Goal: Transaction & Acquisition: Purchase product/service

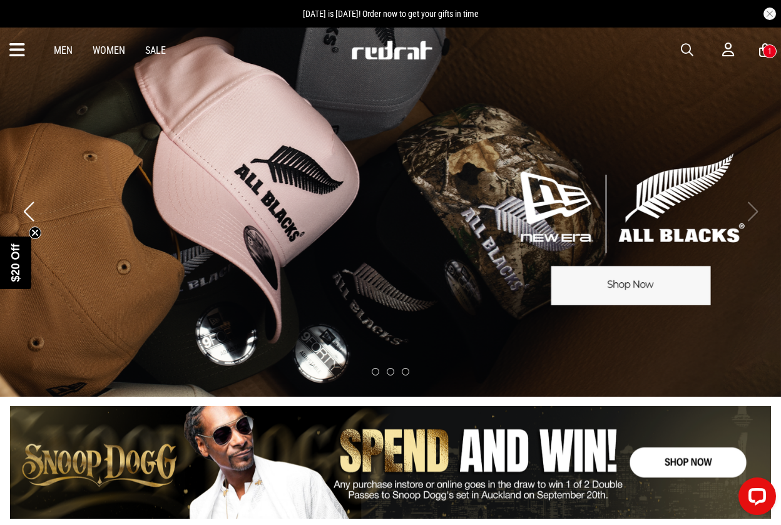
click at [769, 51] on div "1" at bounding box center [770, 51] width 4 height 9
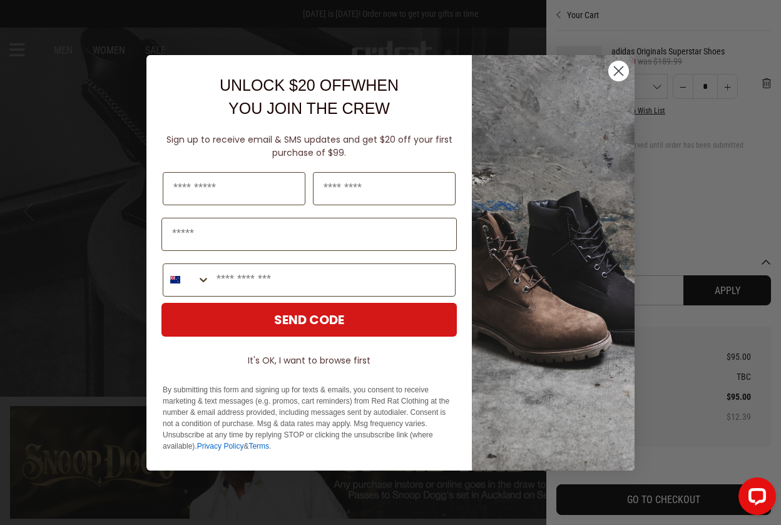
click at [617, 72] on circle "Close dialog" at bounding box center [618, 70] width 21 height 21
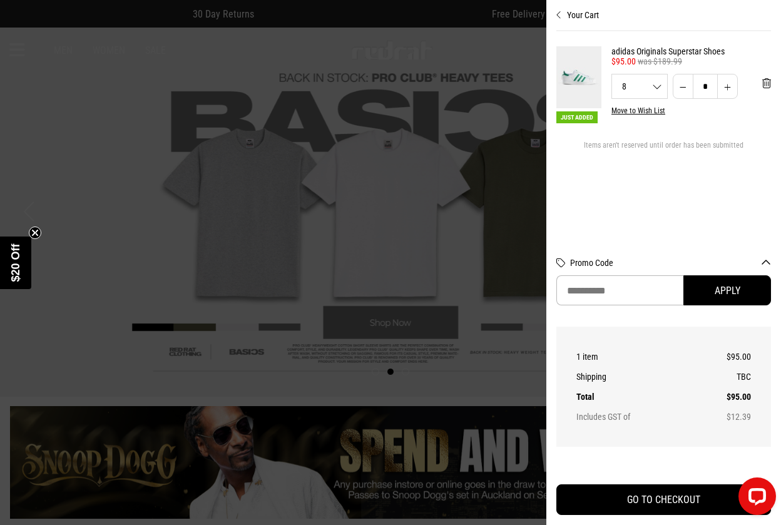
click at [577, 74] on img at bounding box center [578, 77] width 45 height 62
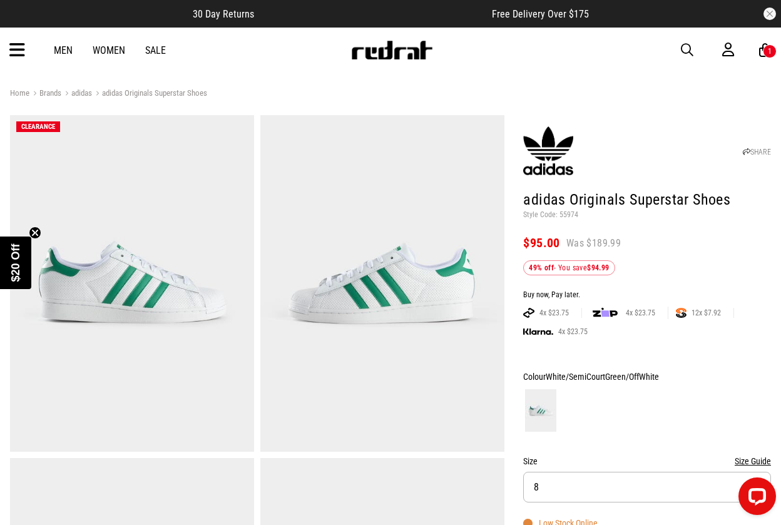
click at [690, 44] on span "button" at bounding box center [687, 50] width 13 height 15
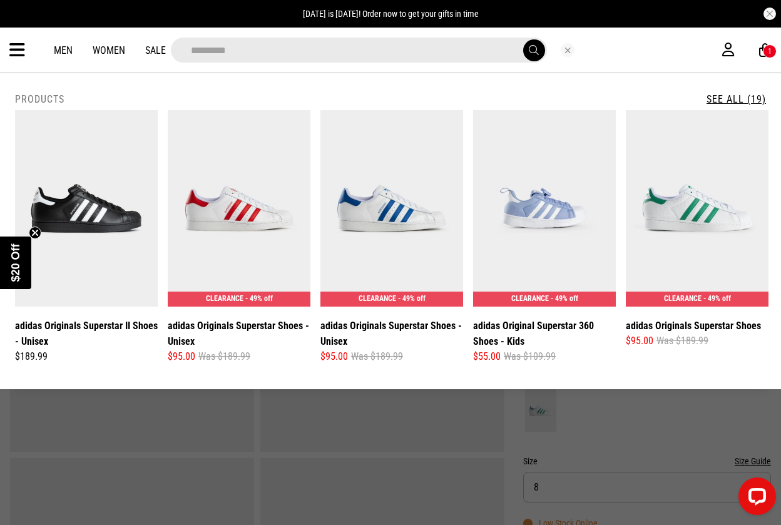
type input "*********"
click at [533, 50] on button "submit" at bounding box center [534, 50] width 22 height 22
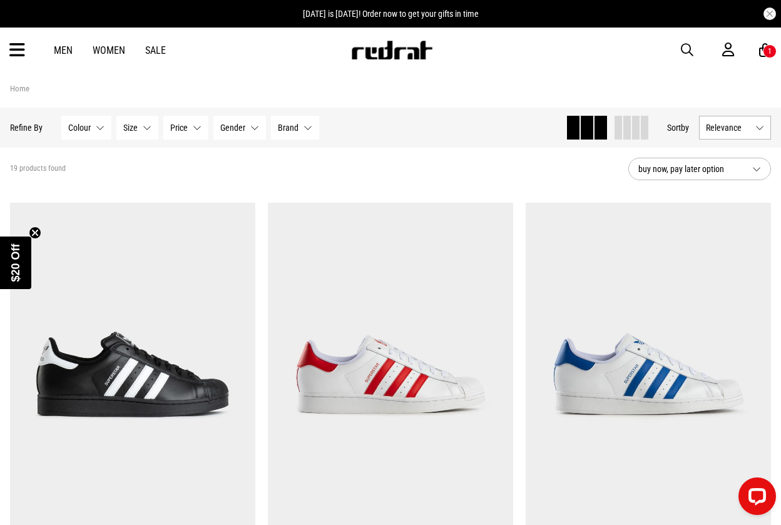
click at [158, 46] on link "Sale" at bounding box center [155, 50] width 21 height 12
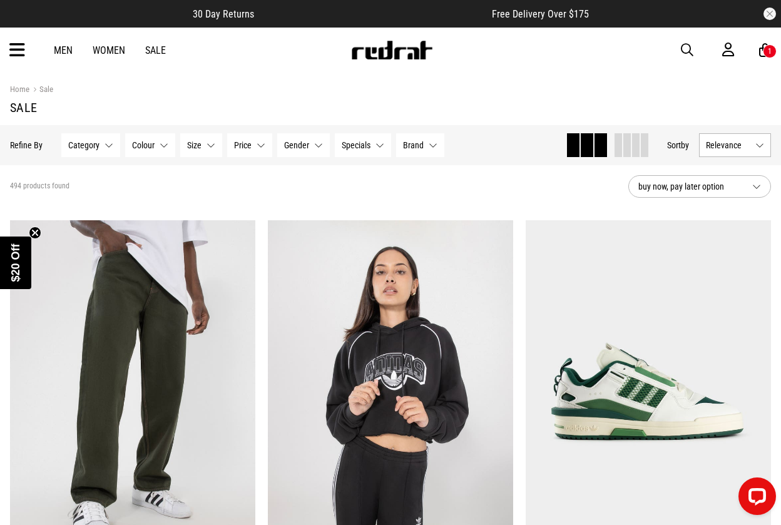
click at [91, 147] on span "Category" at bounding box center [83, 145] width 31 height 10
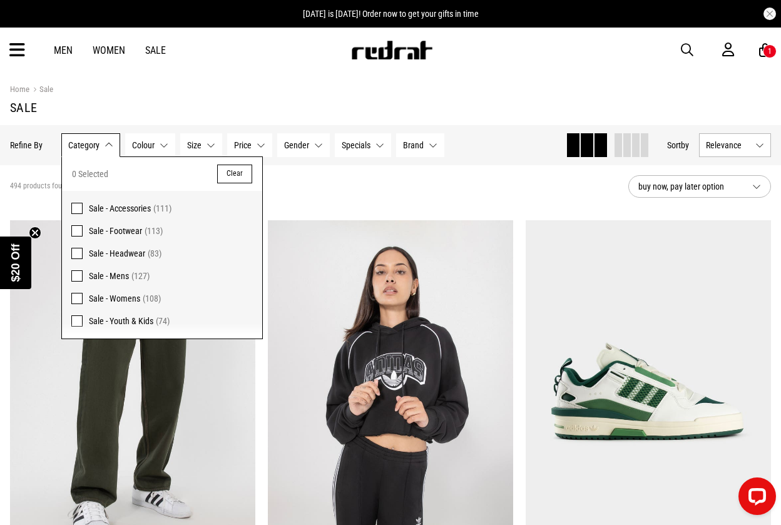
click at [78, 256] on span at bounding box center [76, 253] width 11 height 11
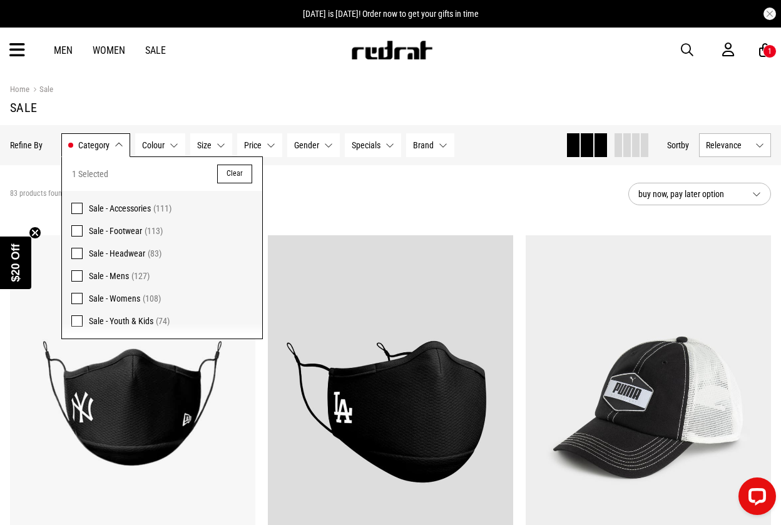
click at [79, 209] on span at bounding box center [76, 208] width 11 height 11
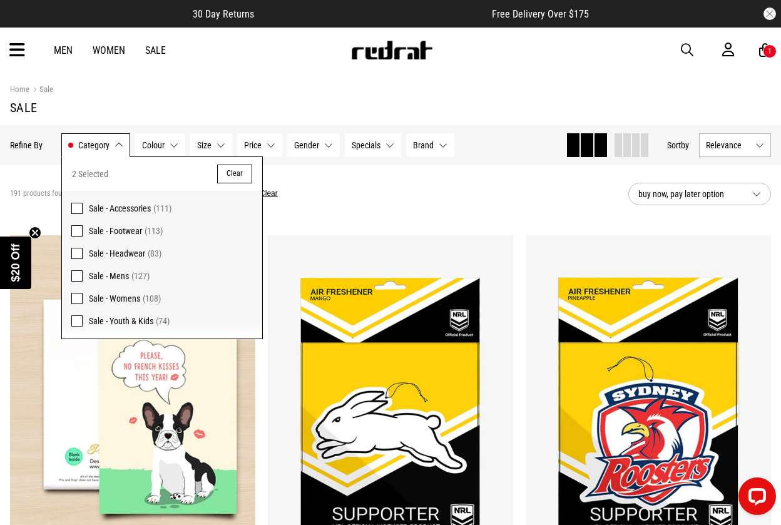
click at [79, 325] on span at bounding box center [76, 320] width 11 height 11
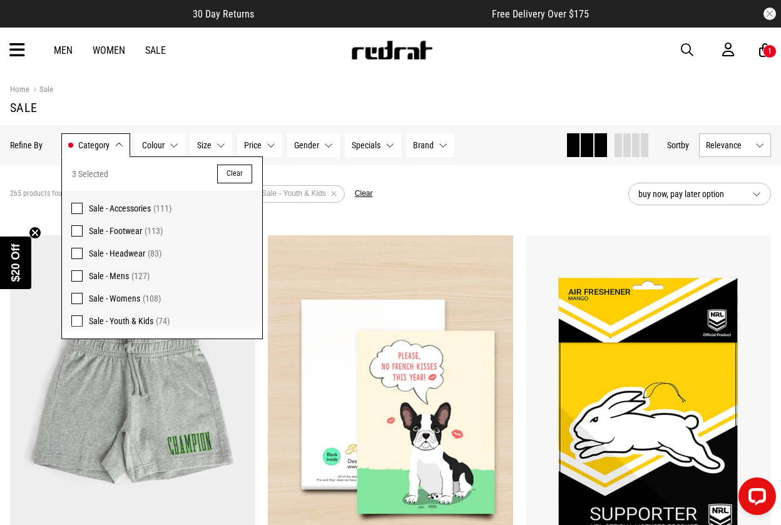
click at [77, 304] on label "Sale - Womens (108)" at bounding box center [162, 298] width 200 height 23
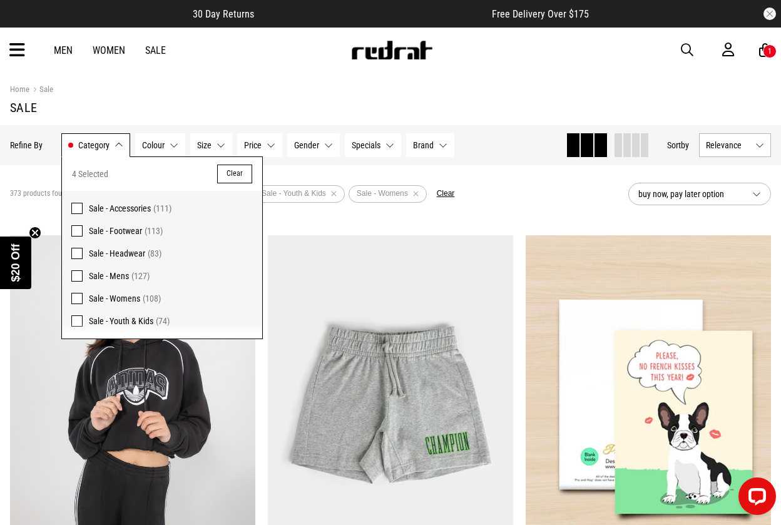
click at [78, 231] on span at bounding box center [76, 230] width 11 height 11
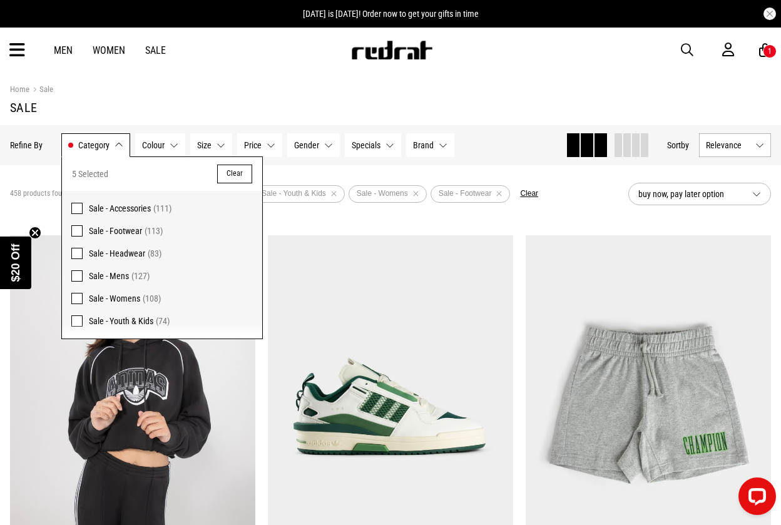
click at [276, 91] on div "Home Sale" at bounding box center [390, 90] width 761 height 14
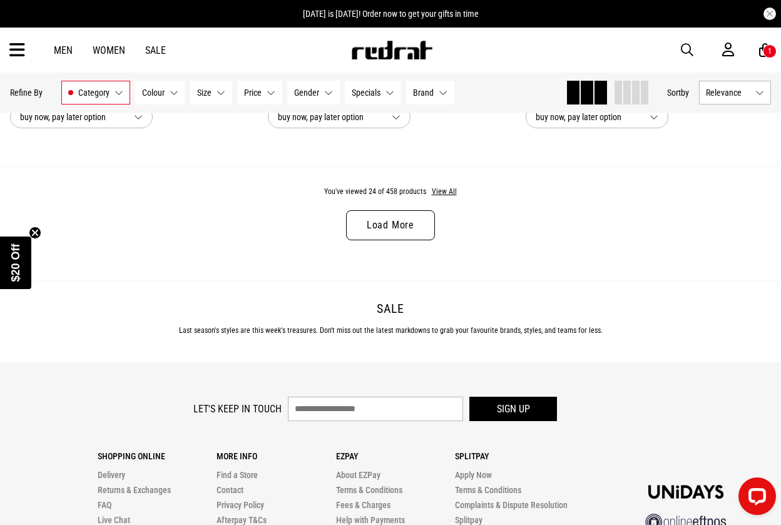
scroll to position [3578, 0]
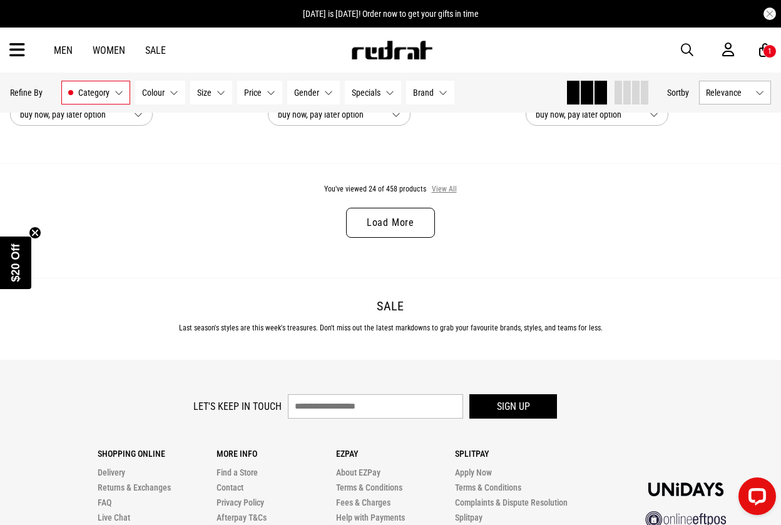
click at [446, 191] on button "View All" at bounding box center [444, 189] width 26 height 11
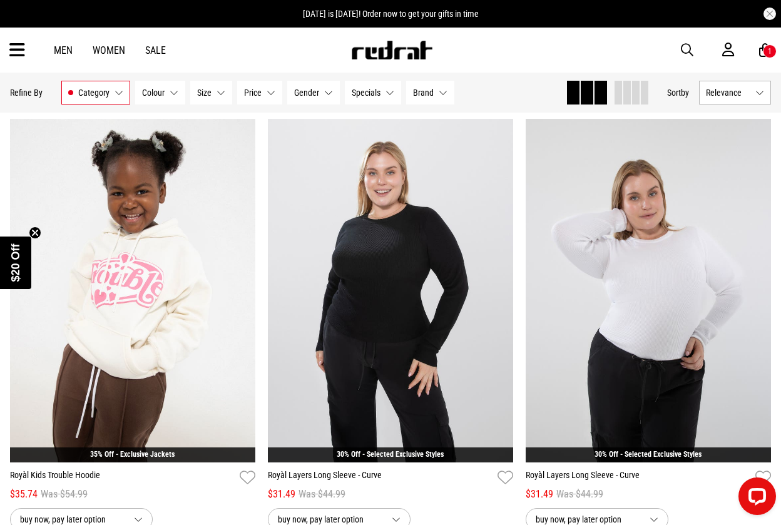
scroll to position [4494, 0]
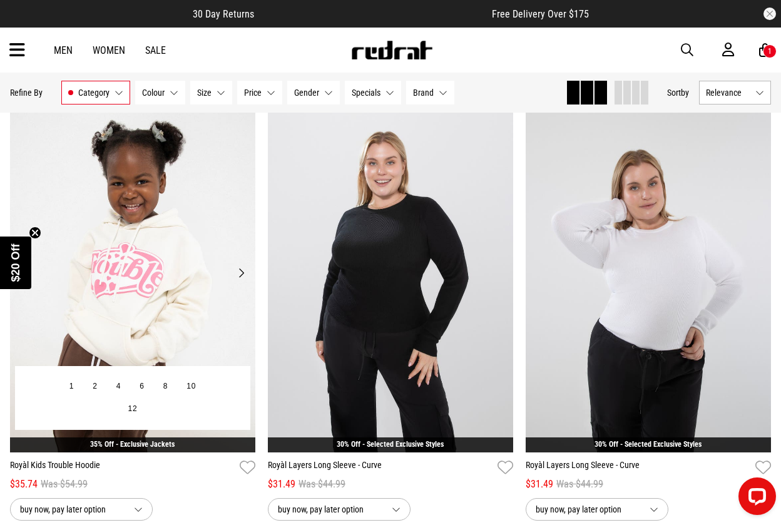
click at [245, 267] on button "Next" at bounding box center [241, 272] width 16 height 15
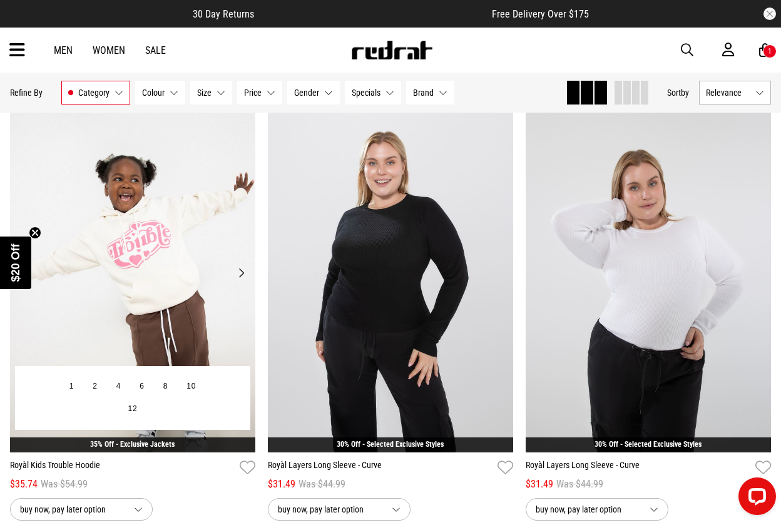
click at [245, 267] on button "Next" at bounding box center [241, 272] width 16 height 15
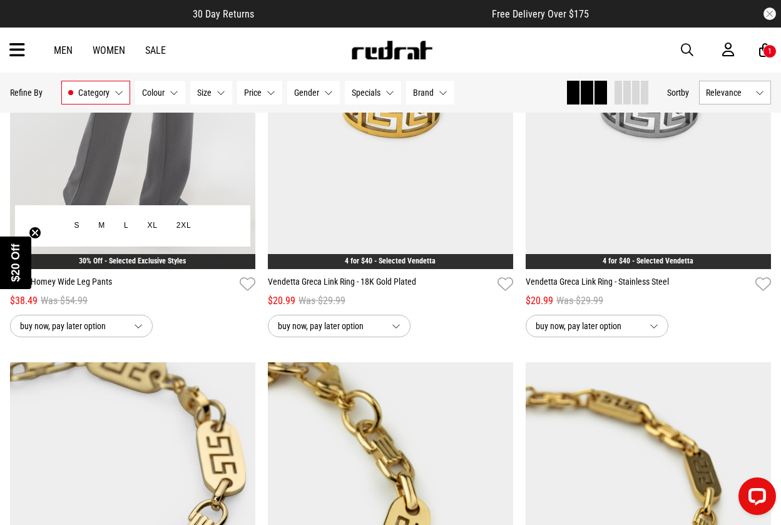
scroll to position [5990, 0]
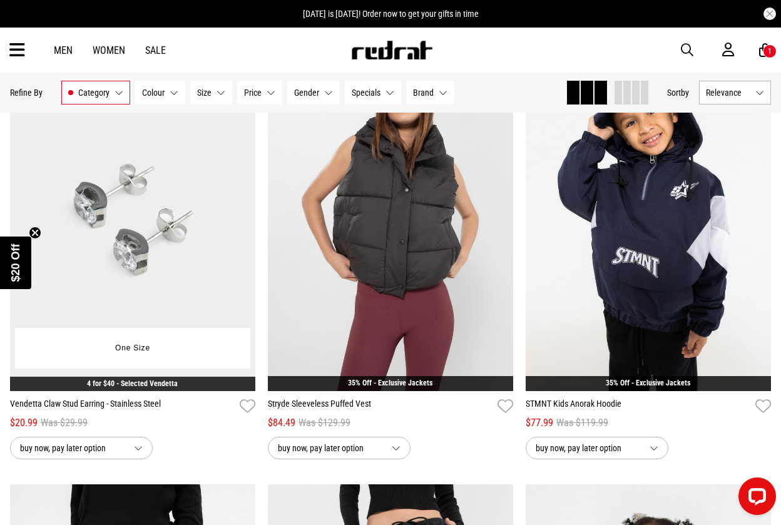
scroll to position [6743, 0]
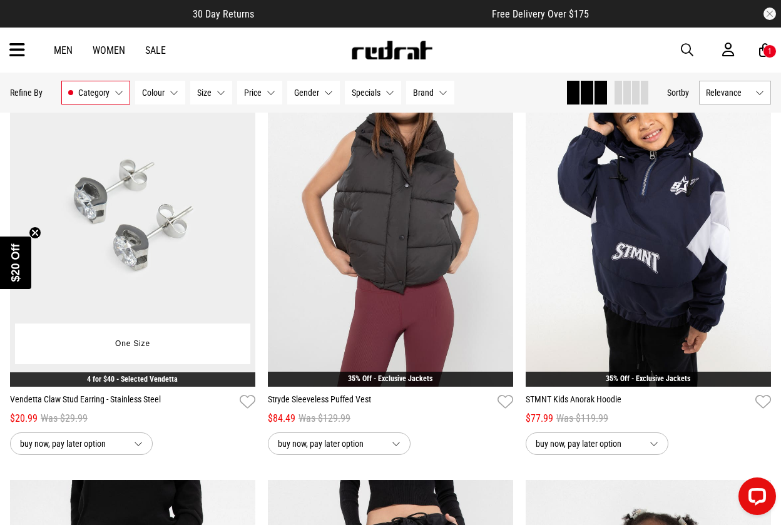
click at [135, 379] on link "4 for $40 - Selected Vendetta" at bounding box center [132, 379] width 91 height 9
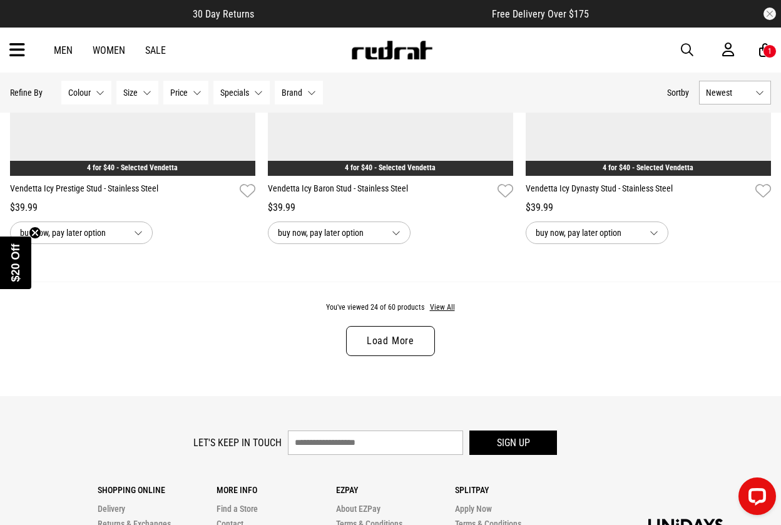
scroll to position [3431, 0]
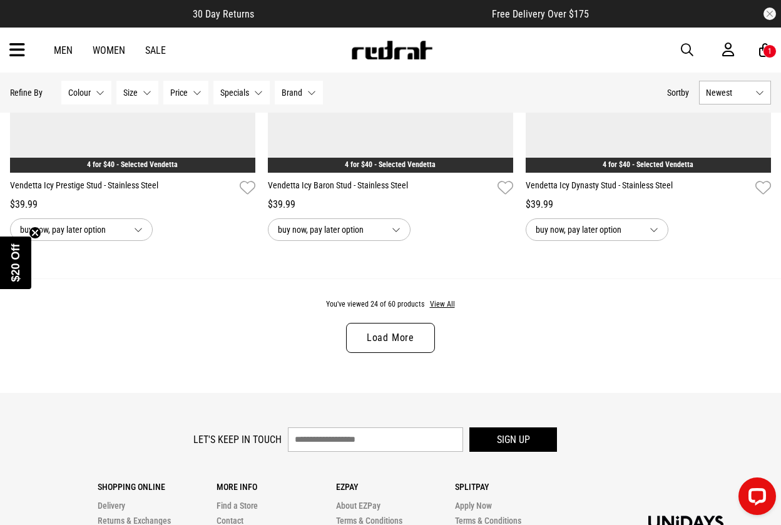
click at [377, 340] on link "Load More" at bounding box center [390, 338] width 89 height 30
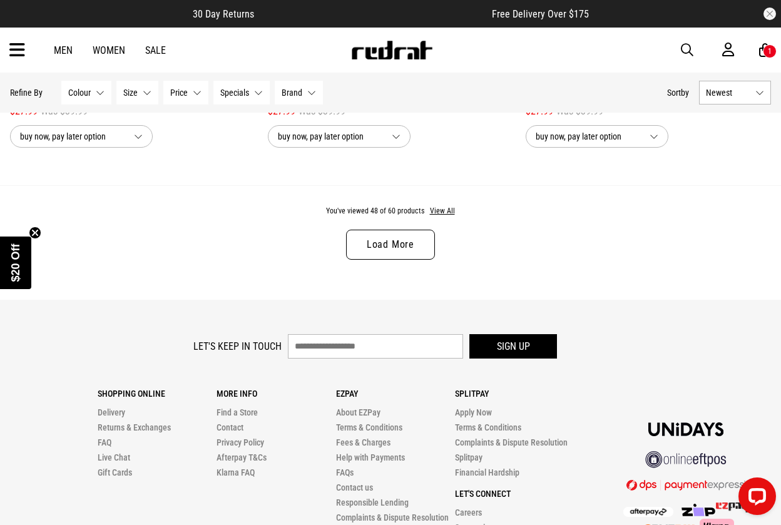
scroll to position [7007, 0]
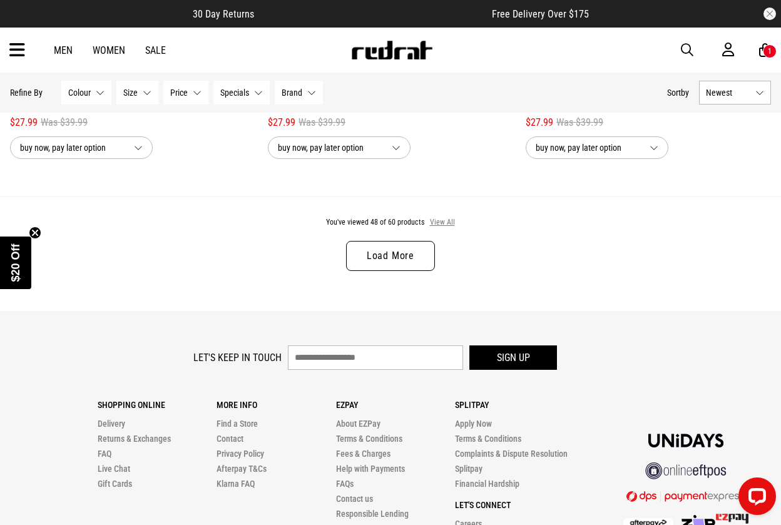
click at [447, 223] on button "View All" at bounding box center [442, 222] width 26 height 11
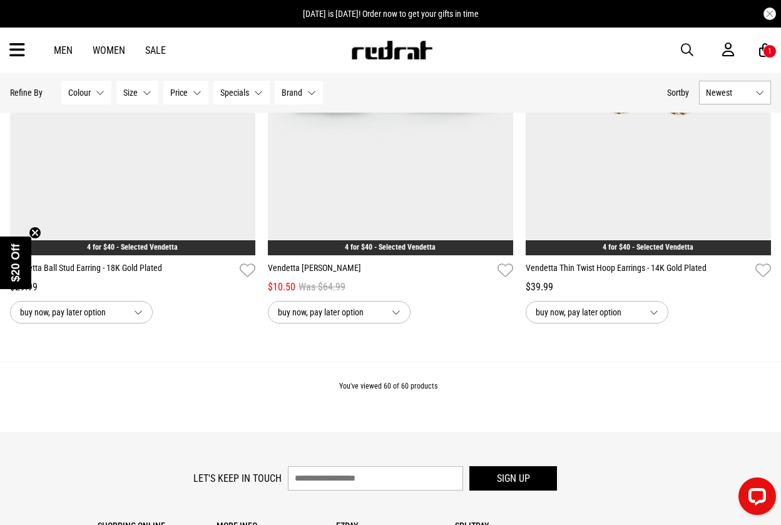
scroll to position [8590, 0]
